Goal: Information Seeking & Learning: Learn about a topic

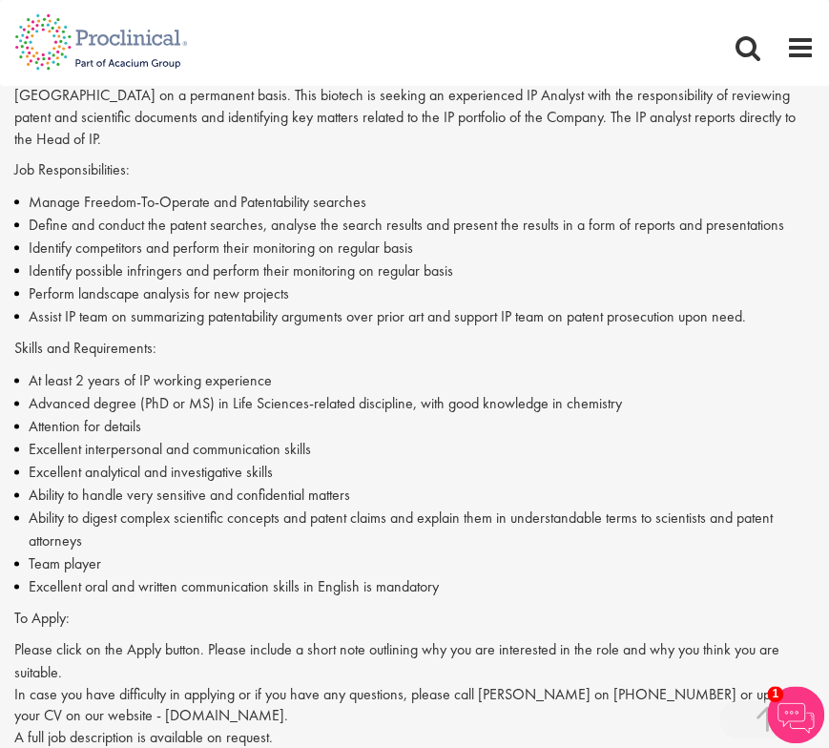
click at [225, 421] on li "Attention for details" at bounding box center [414, 426] width 800 height 23
click at [624, 398] on li "Advanced degree (PhD or MS) in Life Sciences-related discipline, with good know…" at bounding box center [414, 403] width 800 height 23
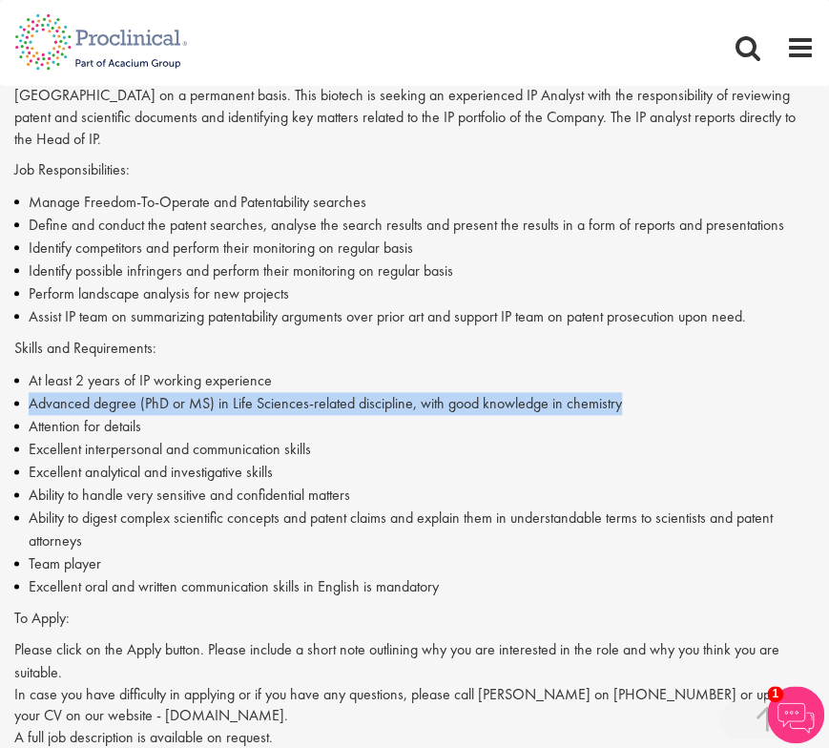
drag, startPoint x: 624, startPoint y: 402, endPoint x: 30, endPoint y: 401, distance: 594.3
click at [29, 401] on li "Advanced degree (PhD or MS) in Life Sciences-related discipline, with good know…" at bounding box center [414, 403] width 800 height 23
copy li "Advanced degree (PhD or MS) in Life Sciences-related discipline, with good know…"
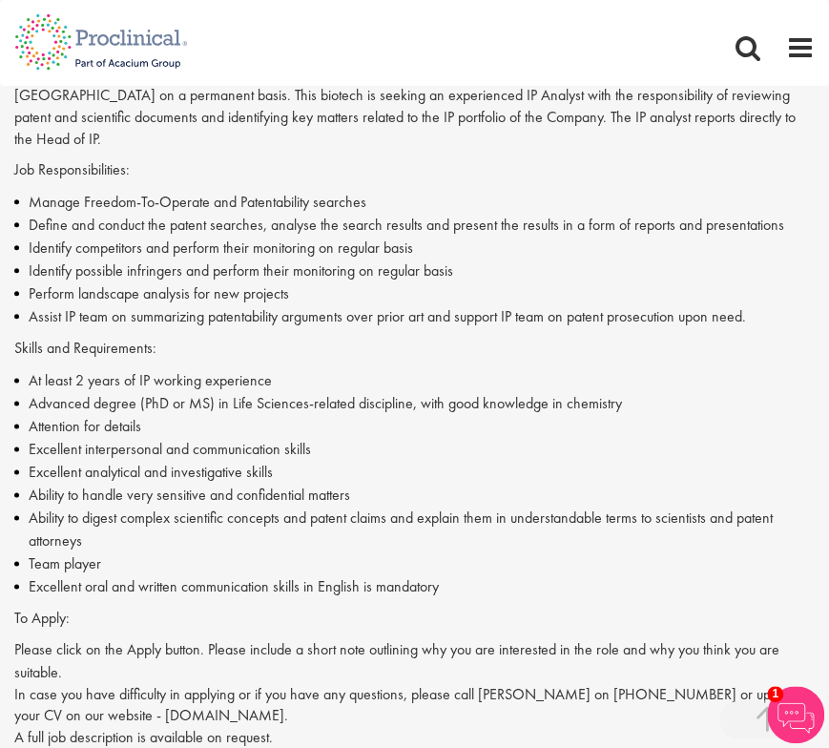
click at [311, 419] on li "Attention for details" at bounding box center [414, 426] width 800 height 23
click at [292, 327] on li "Assist IP team on summarizing patentability arguments over prior art and suppor…" at bounding box center [414, 316] width 800 height 23
click at [145, 329] on div "Proclinical is seeking a Intellectual Property (IP) Analyst for a clinical stag…" at bounding box center [414, 443] width 800 height 760
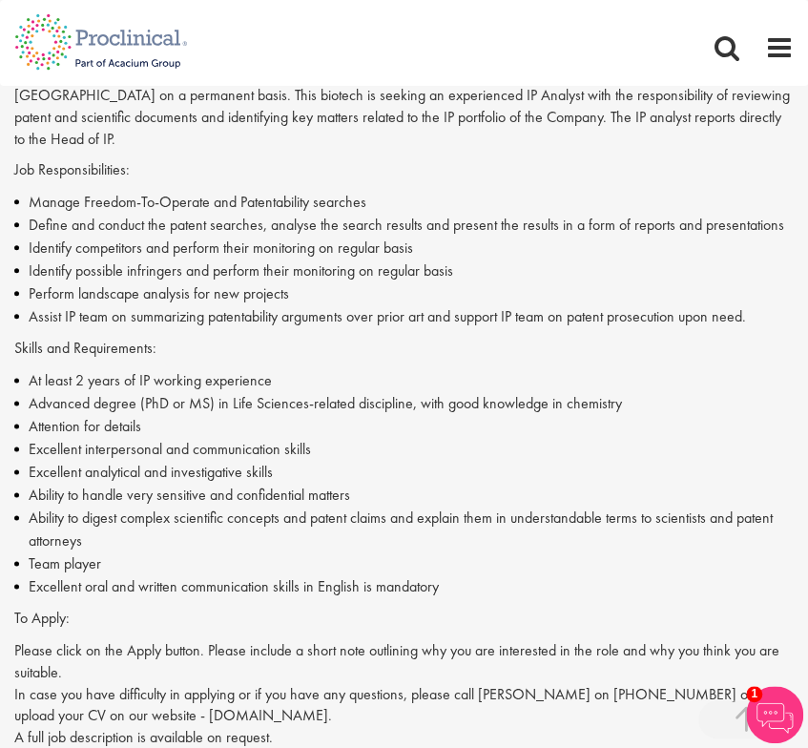
click at [437, 596] on li "Excellent oral and written communication skills in English is mandatory" at bounding box center [403, 586] width 779 height 23
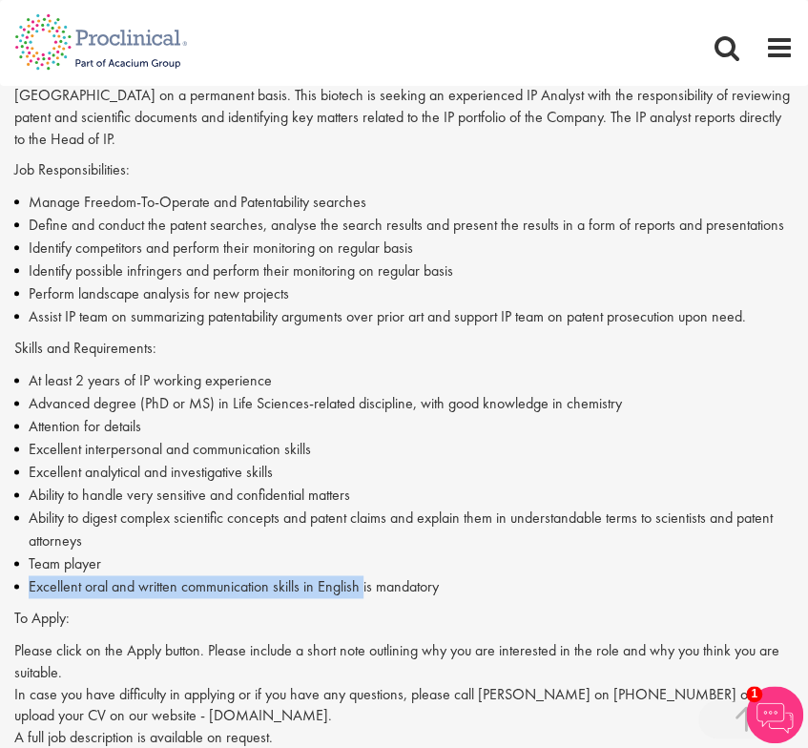
drag, startPoint x: 364, startPoint y: 587, endPoint x: 31, endPoint y: 591, distance: 333.9
click at [25, 591] on li "Excellent oral and written communication skills in English is mandatory" at bounding box center [403, 586] width 779 height 23
copy li "Excellent oral and written communication skills in English"
